Goal: Find specific page/section: Find specific page/section

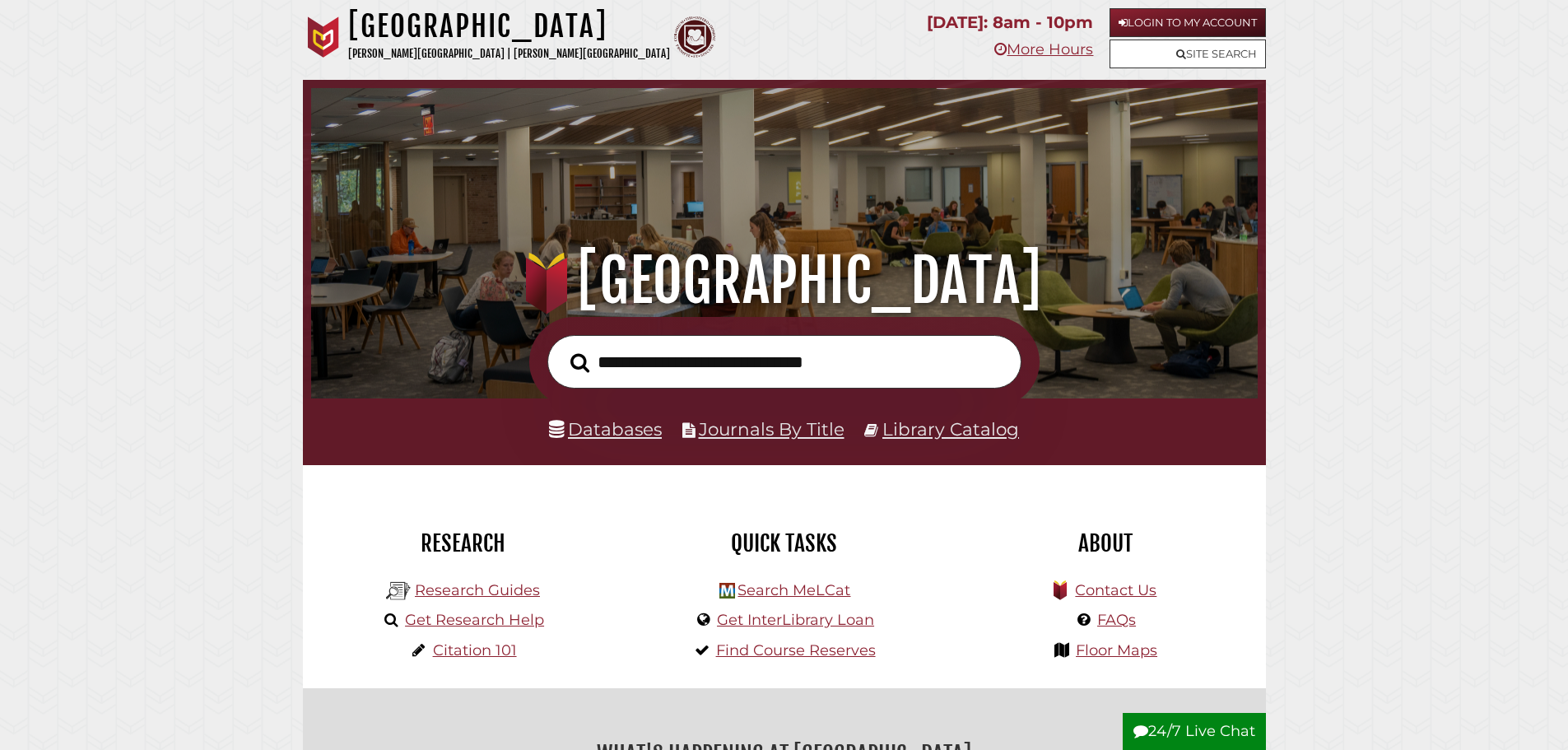
scroll to position [313, 939]
click at [1114, 595] on link "Contact Us" at bounding box center [1116, 590] width 82 height 18
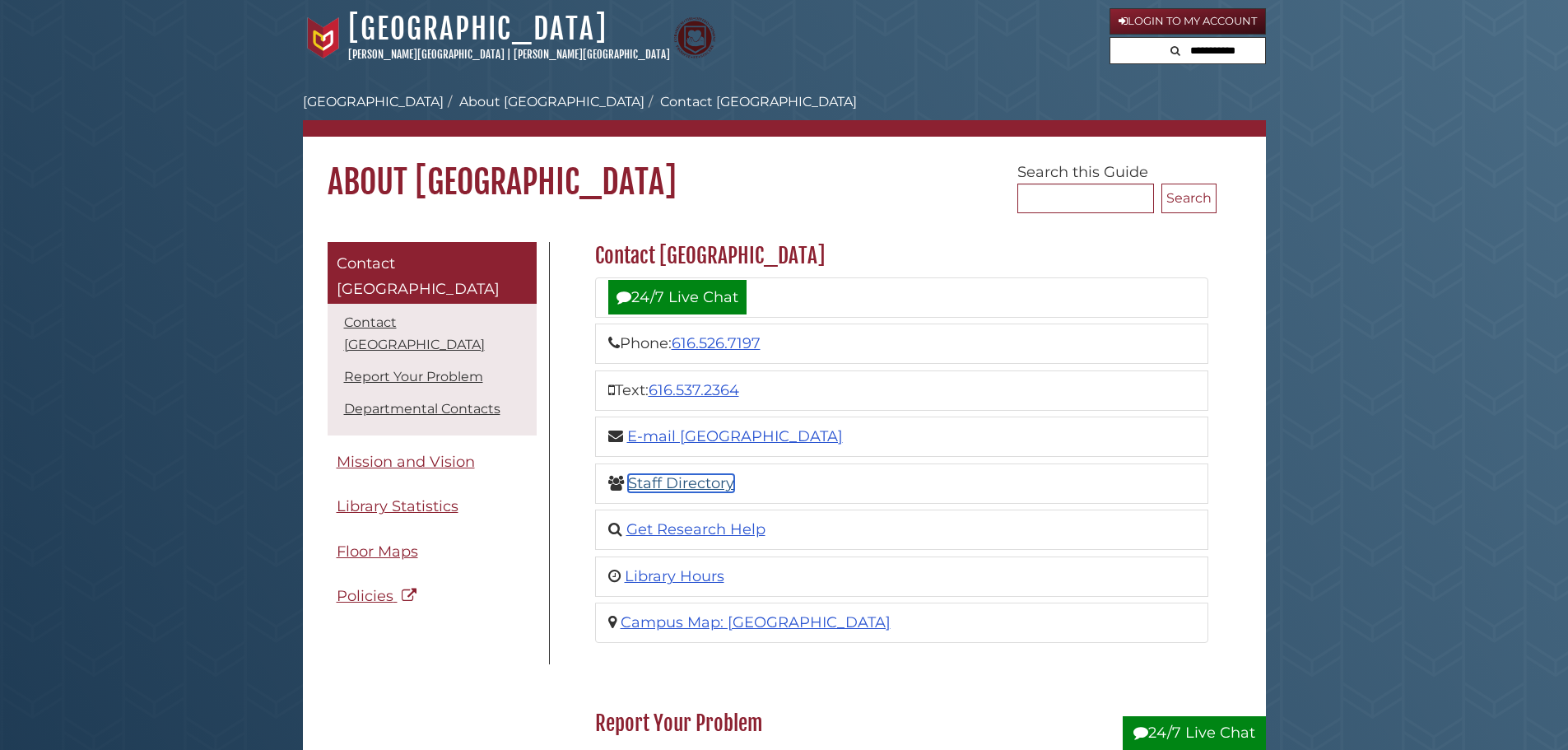
click at [702, 479] on link "Staff Directory" at bounding box center [681, 483] width 106 height 18
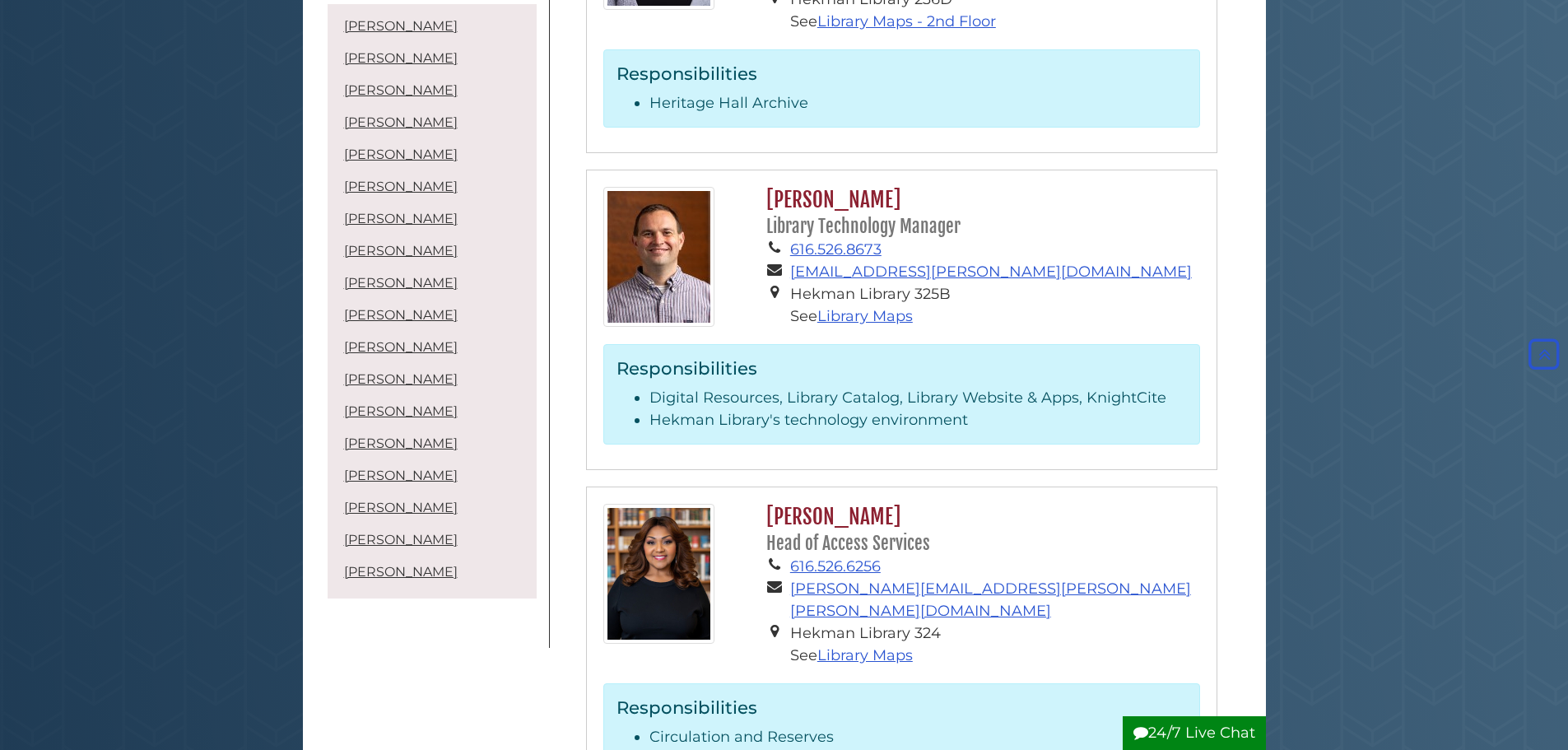
scroll to position [1564, 0]
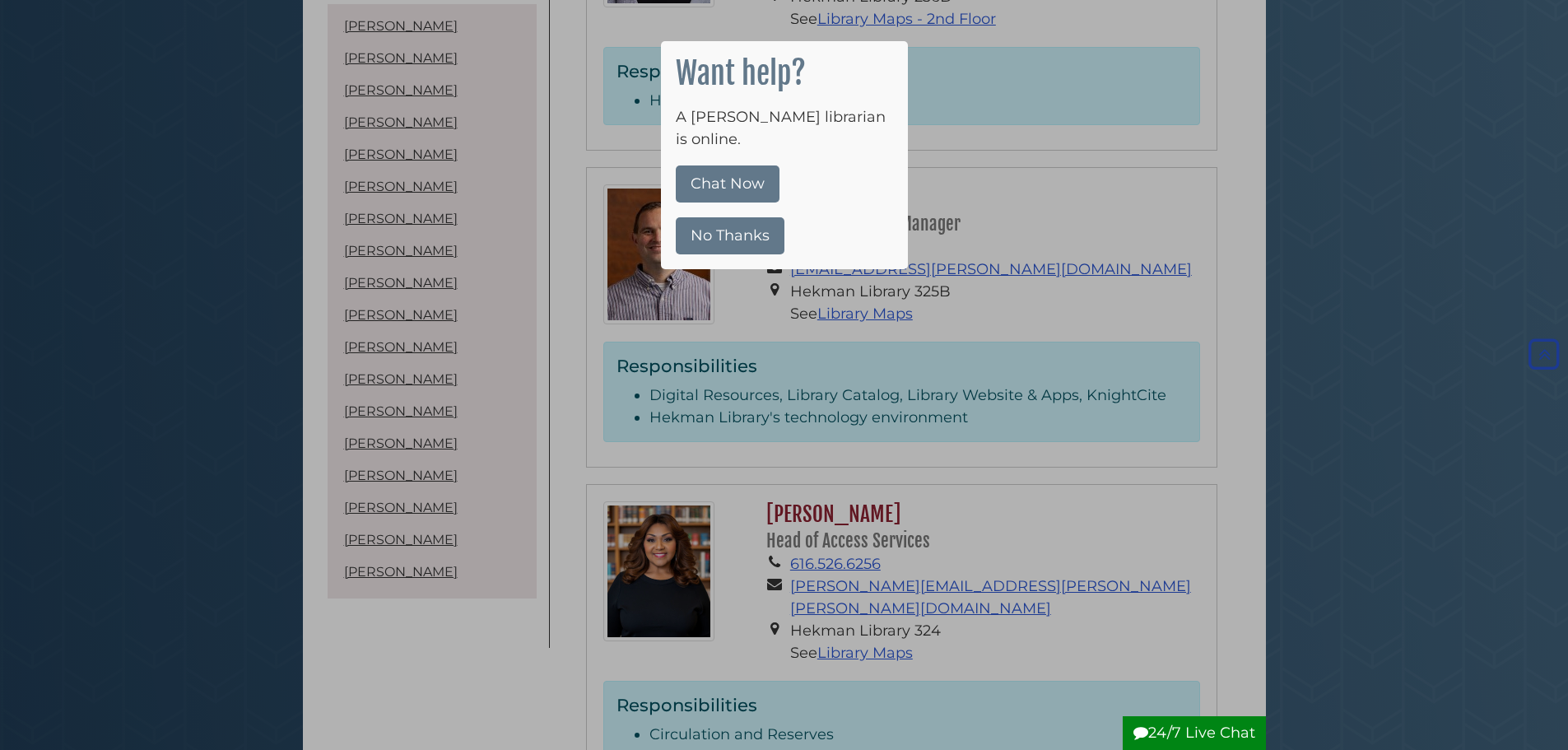
click at [719, 218] on button "No Thanks" at bounding box center [730, 236] width 109 height 37
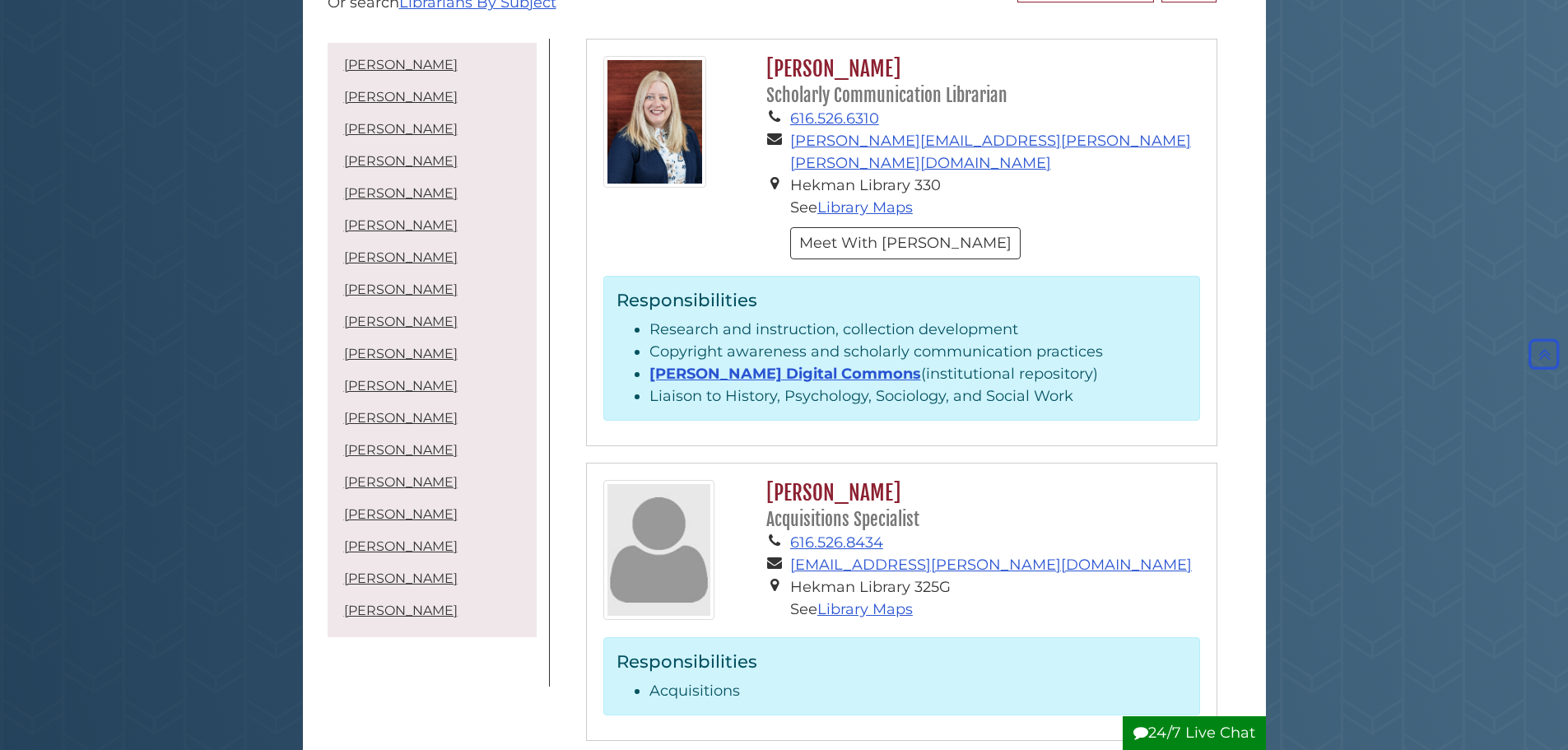
scroll to position [0, 0]
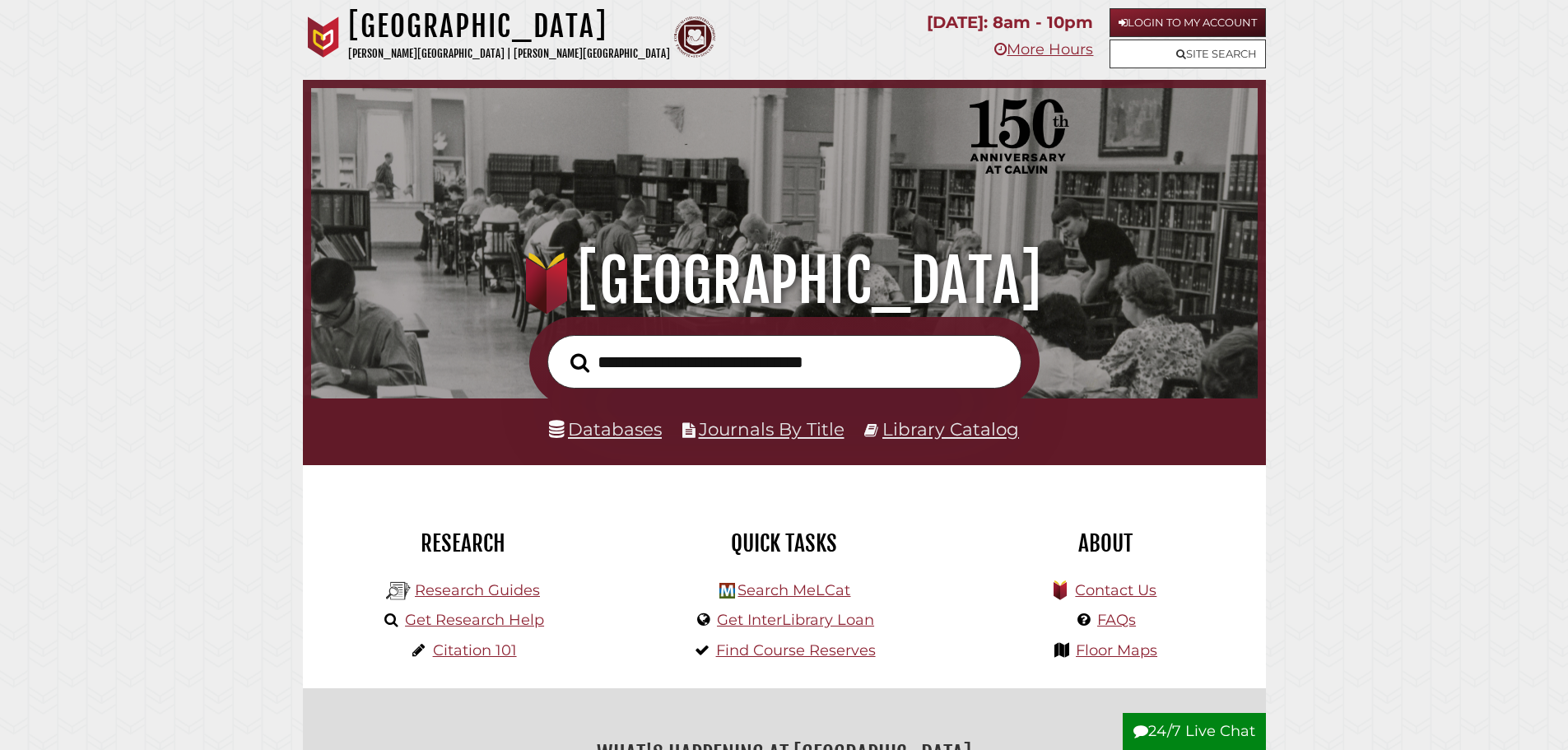
scroll to position [313, 939]
type input "**********"
click at [562, 348] on button "Search" at bounding box center [580, 363] width 36 height 30
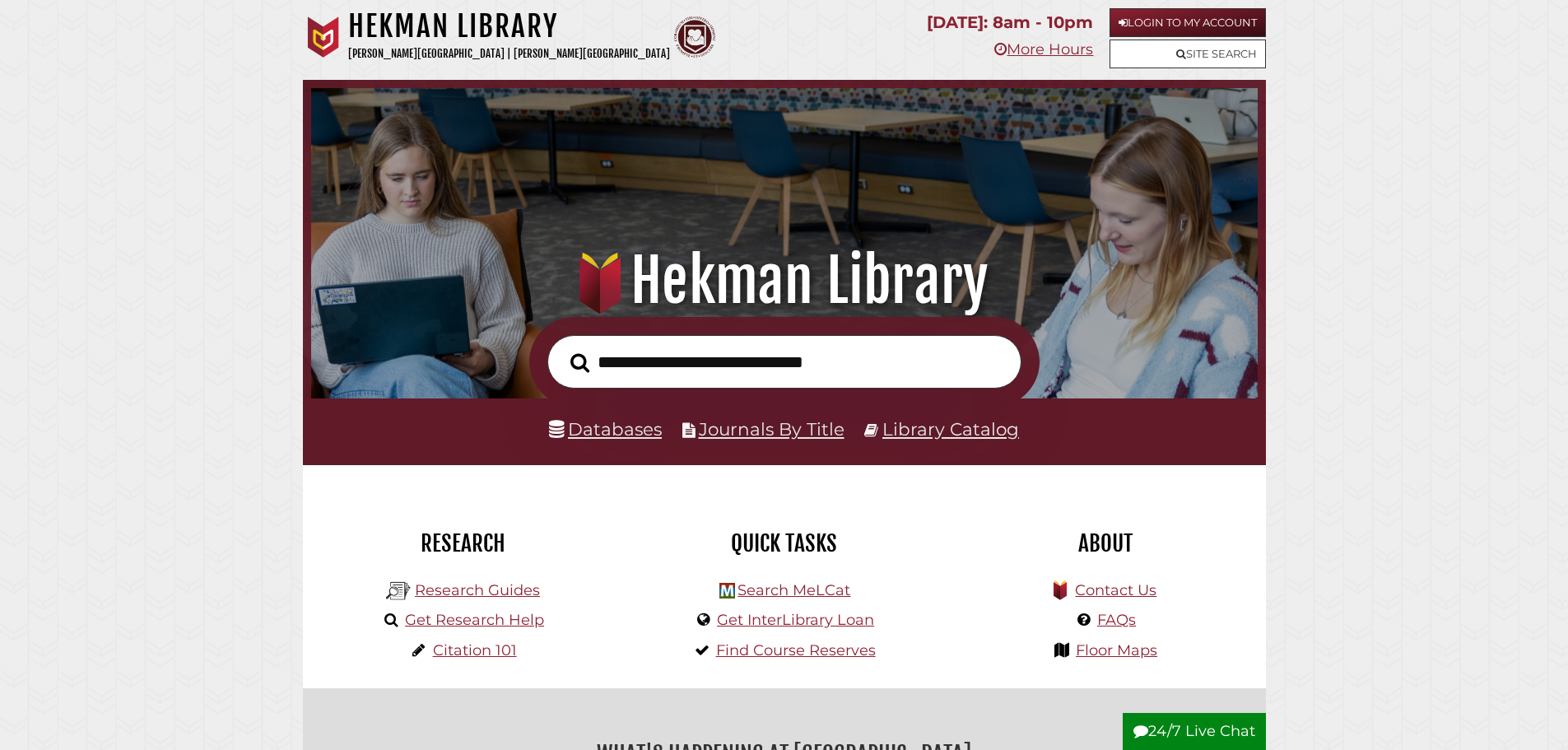
scroll to position [313, 939]
click at [821, 367] on input "text" at bounding box center [784, 361] width 474 height 53
click at [900, 355] on input "text" at bounding box center [784, 361] width 474 height 53
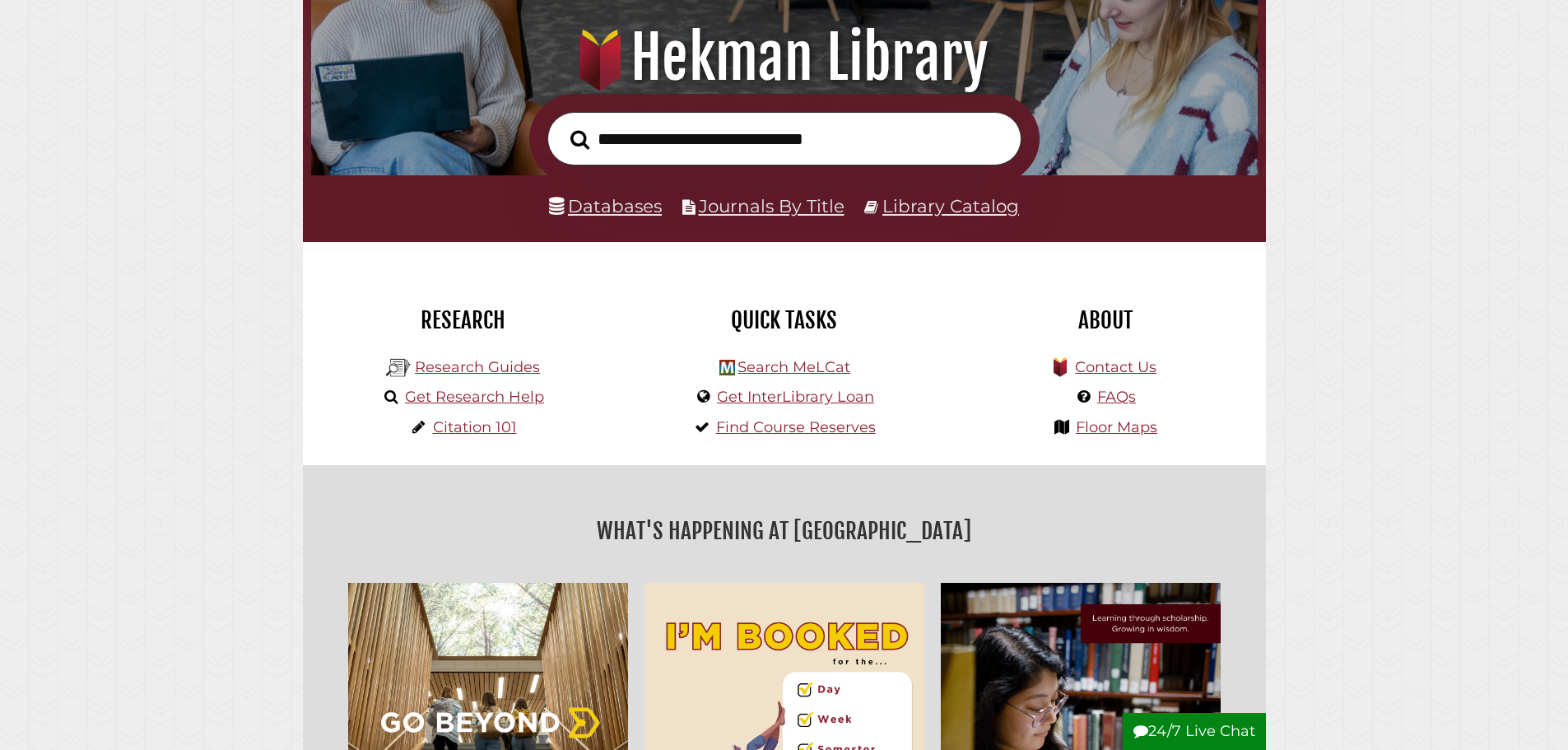
scroll to position [247, 0]
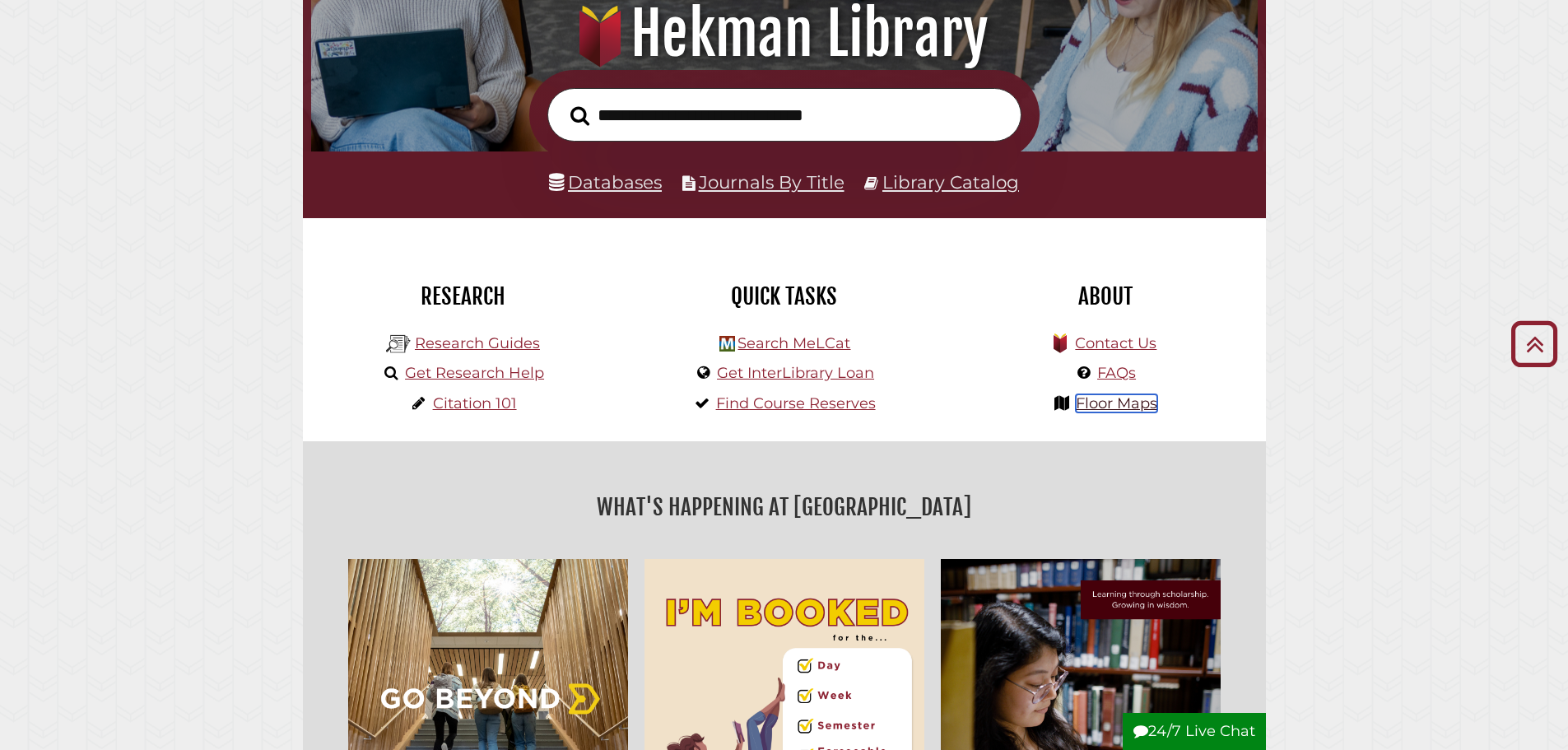
click at [1127, 402] on link "Floor Maps" at bounding box center [1117, 403] width 82 height 18
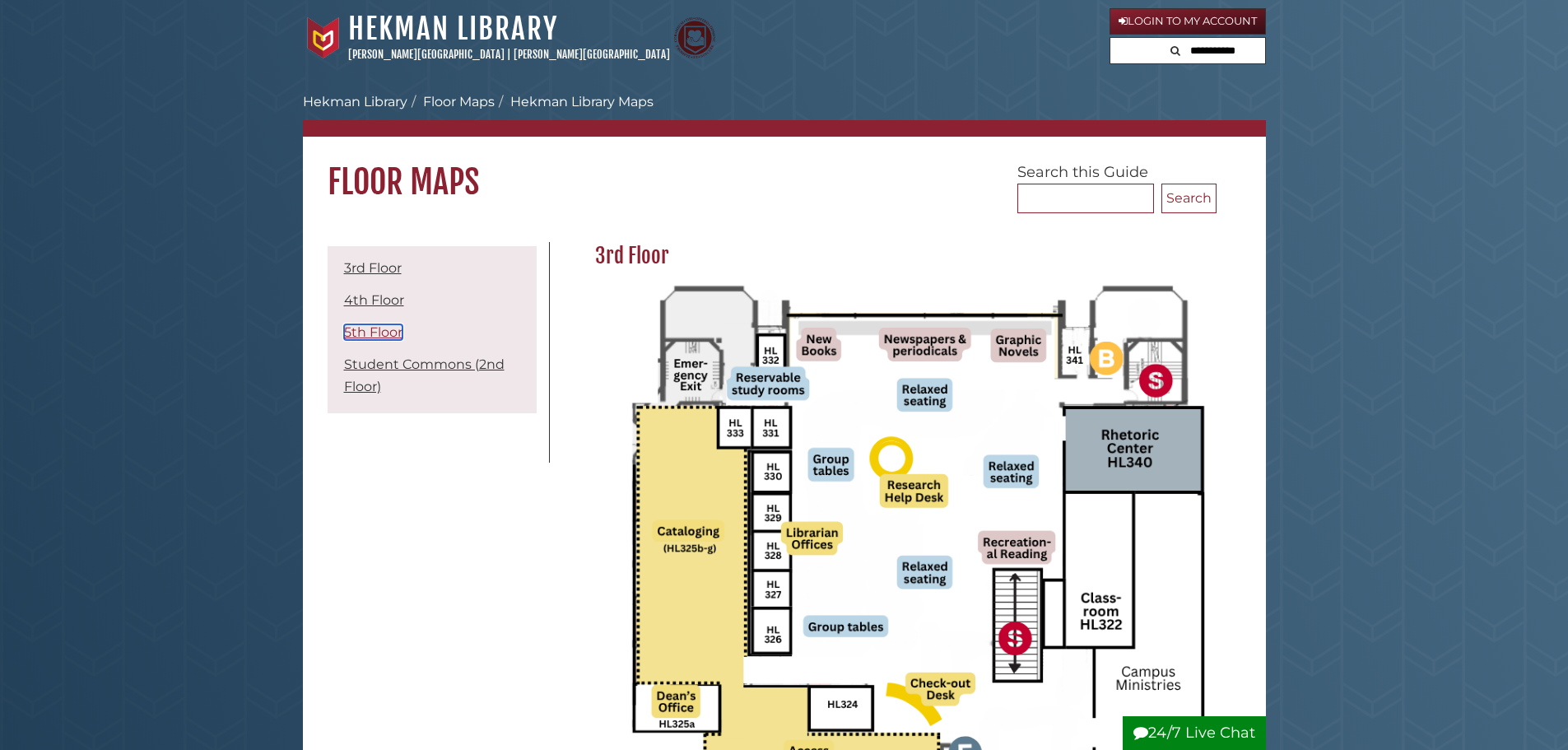
click at [372, 328] on link "5th Floor" at bounding box center [373, 332] width 58 height 16
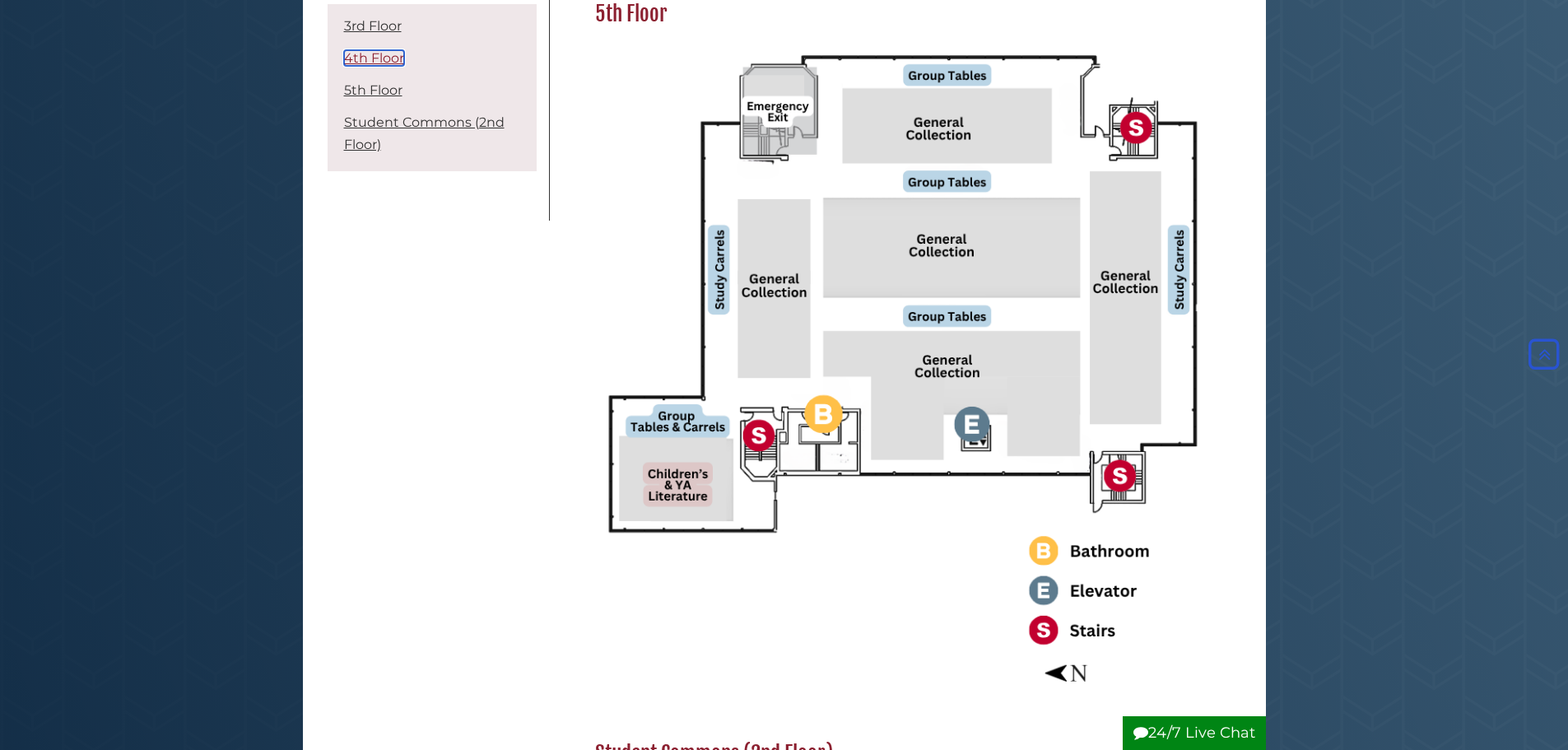
click at [360, 55] on link "4th Floor" at bounding box center [373, 58] width 60 height 16
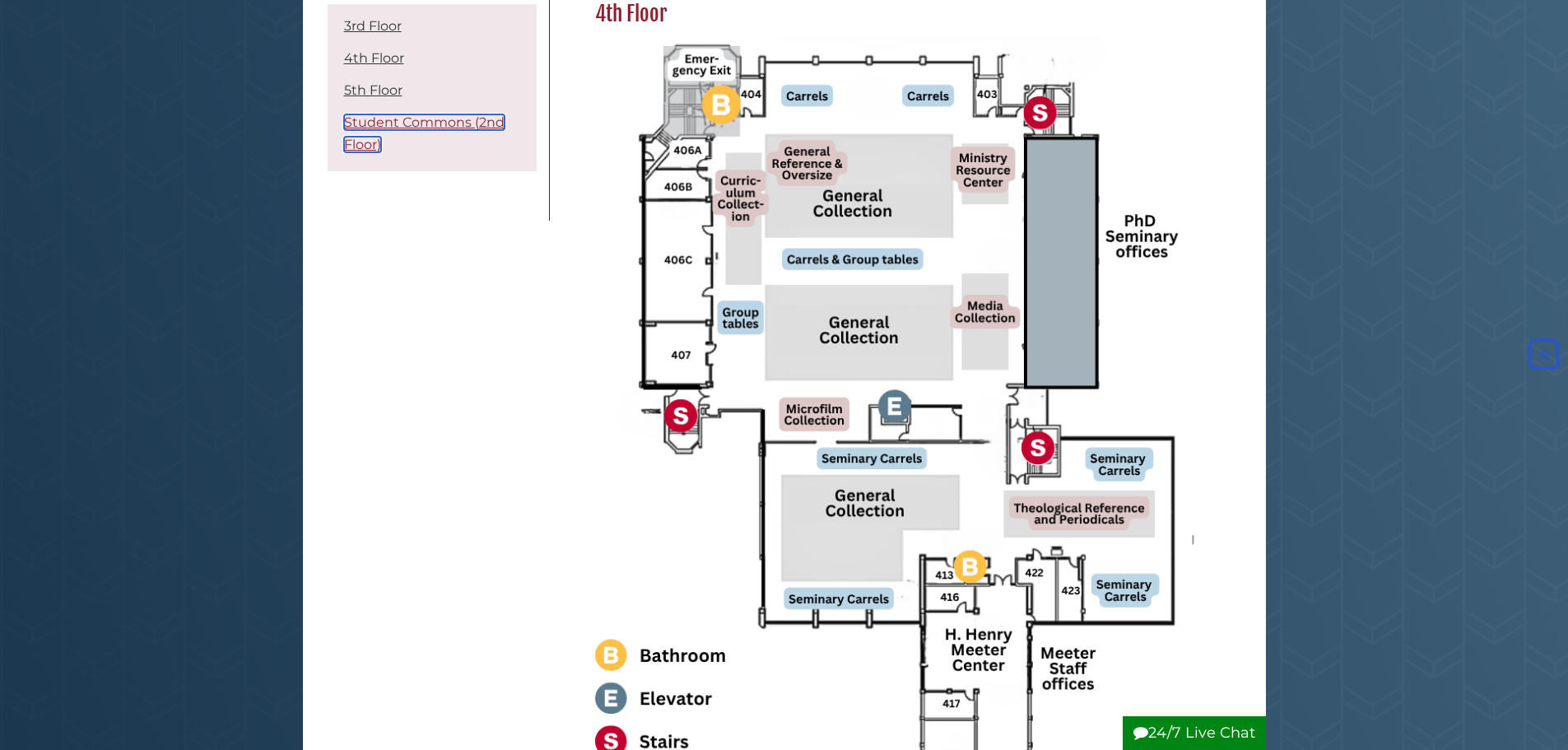
click at [463, 125] on link "Student Commons (2nd Floor)" at bounding box center [424, 132] width 160 height 37
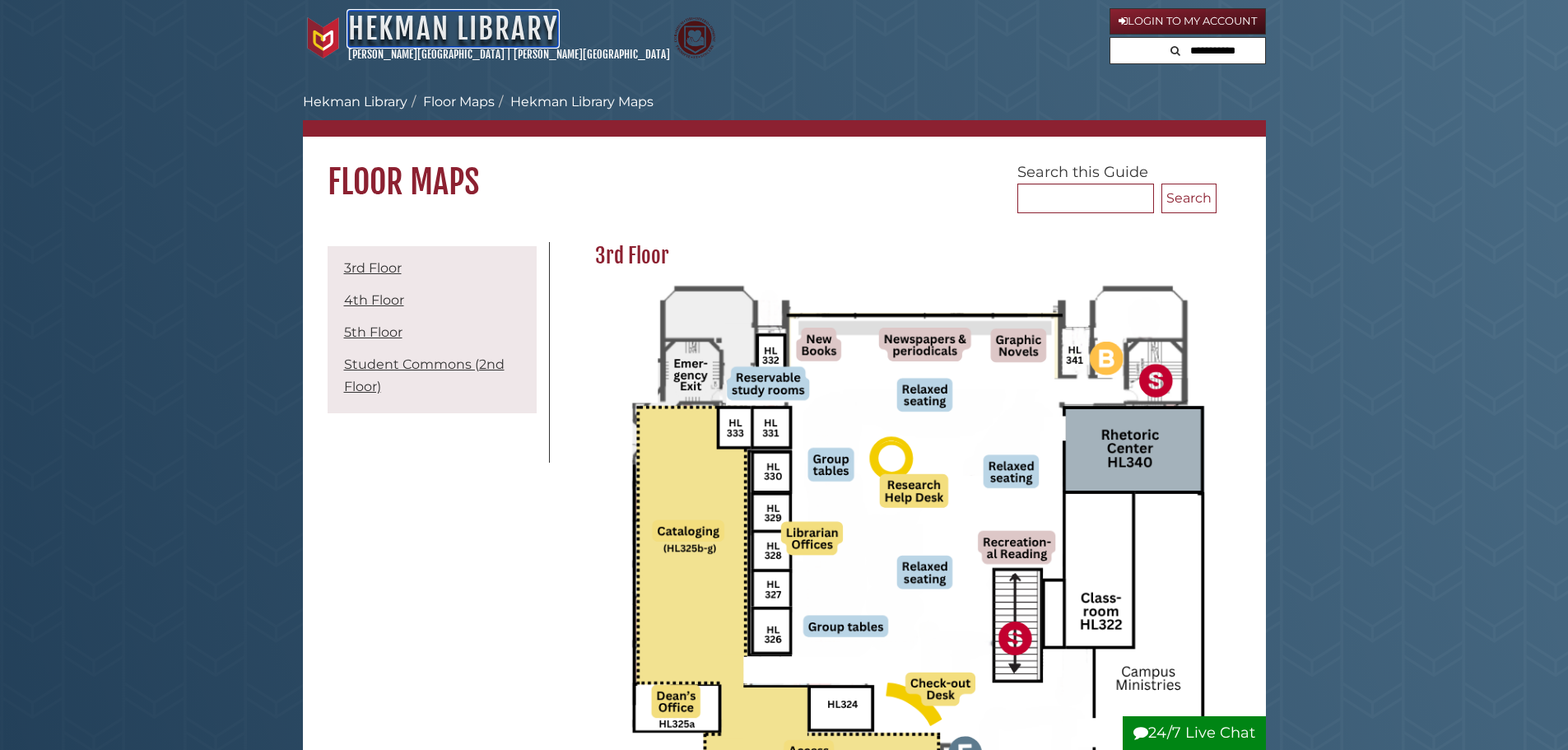
click at [411, 37] on link "Hekman Library" at bounding box center [453, 29] width 210 height 37
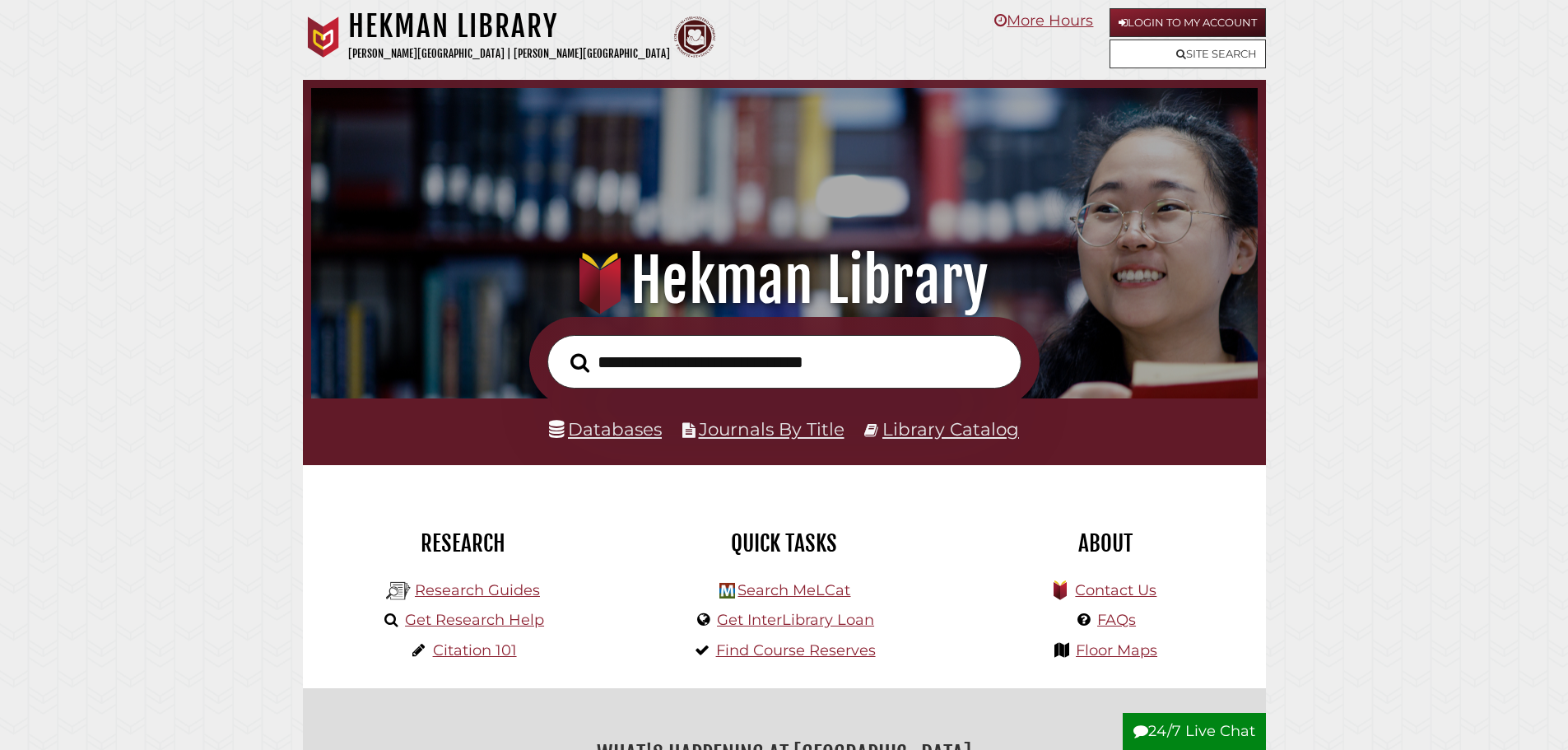
scroll to position [313, 939]
click at [686, 360] on input "text" at bounding box center [784, 361] width 474 height 53
type input "******"
click at [562, 348] on button "Search" at bounding box center [580, 363] width 36 height 30
